Goal: Navigation & Orientation: Find specific page/section

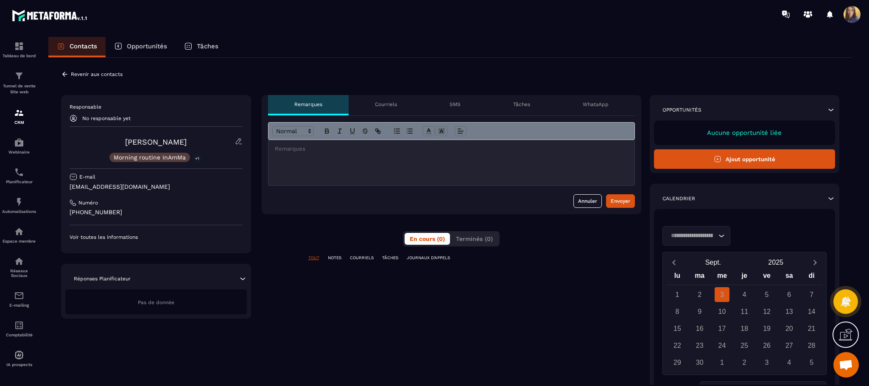
scroll to position [534, 0]
click at [116, 234] on p "Voir toutes les informations" at bounding box center [156, 237] width 173 height 7
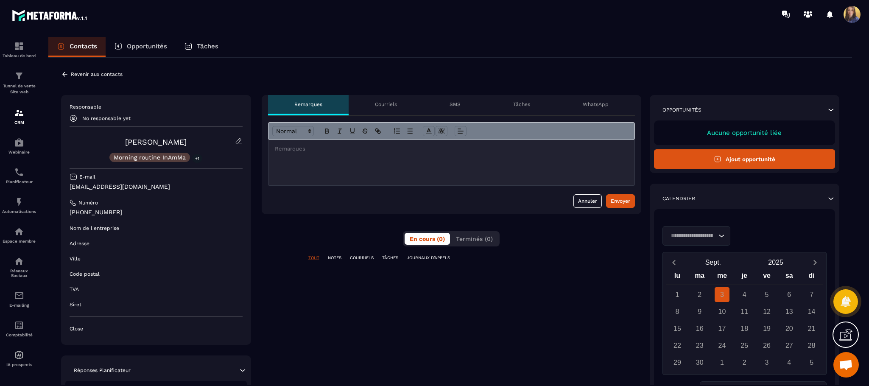
click at [395, 101] on p "Courriels" at bounding box center [386, 104] width 22 height 7
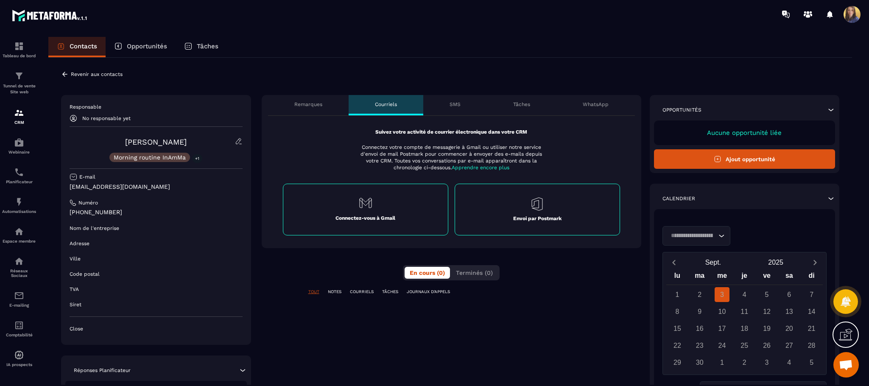
click at [467, 107] on div "SMS" at bounding box center [455, 105] width 64 height 20
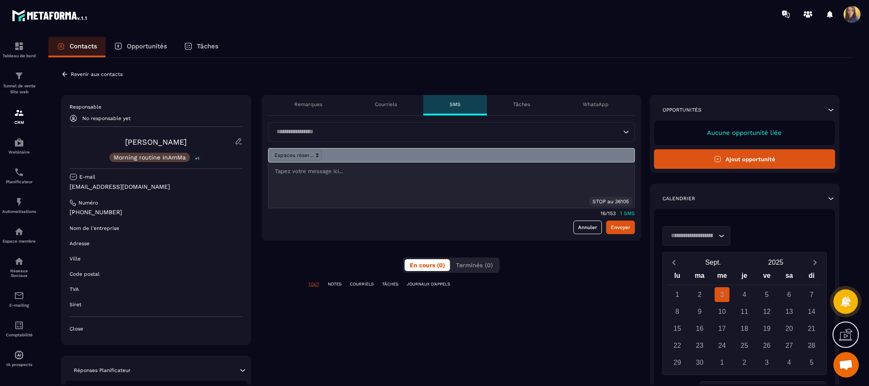
click at [521, 109] on div "Tâches" at bounding box center [522, 105] width 70 height 20
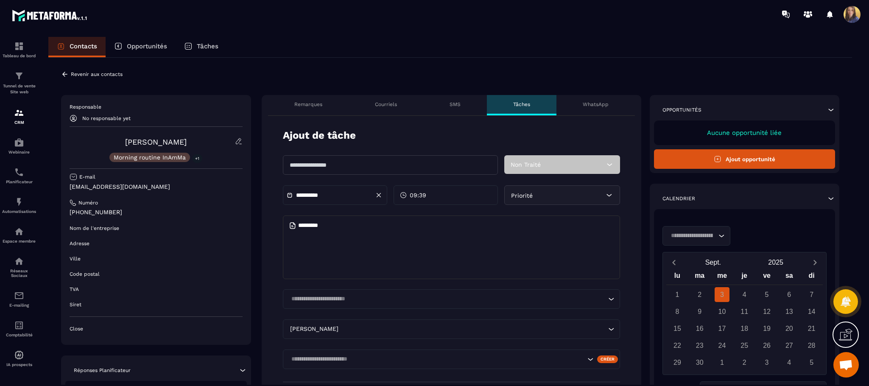
click at [610, 111] on div "WhatsApp" at bounding box center [595, 105] width 78 height 20
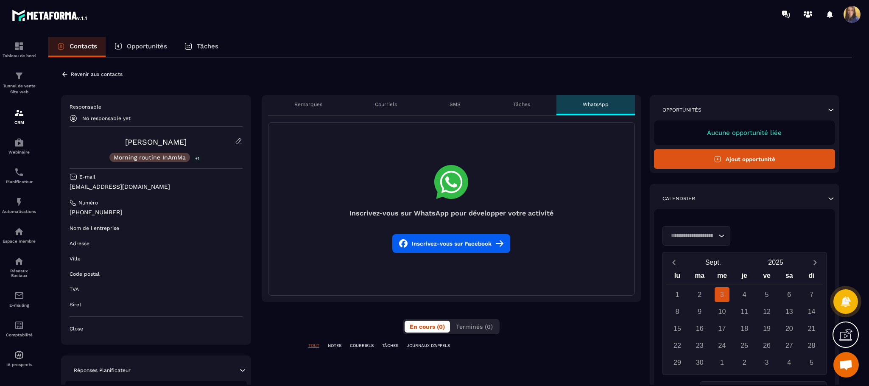
click at [151, 42] on div "Opportunités" at bounding box center [141, 47] width 70 height 20
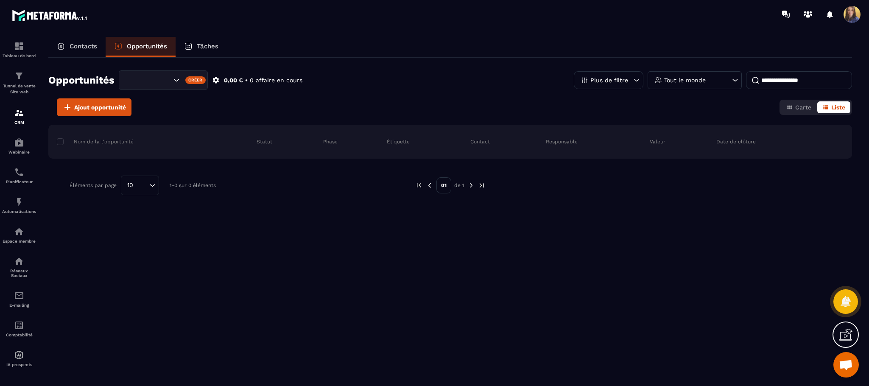
click at [212, 49] on p "Tâches" at bounding box center [208, 46] width 22 height 8
